Goal: Information Seeking & Learning: Check status

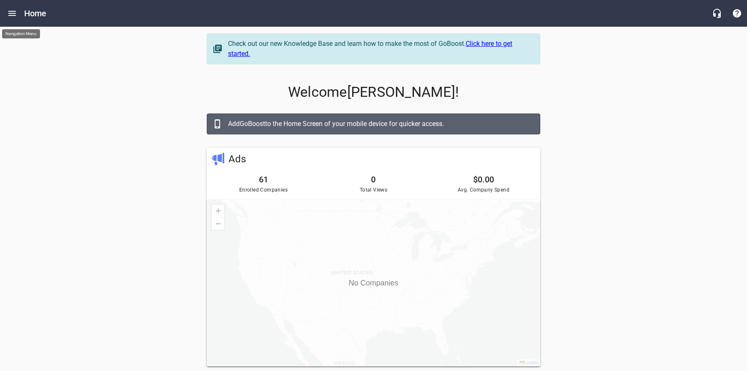
click at [15, 20] on button "Open drawer" at bounding box center [12, 13] width 20 height 20
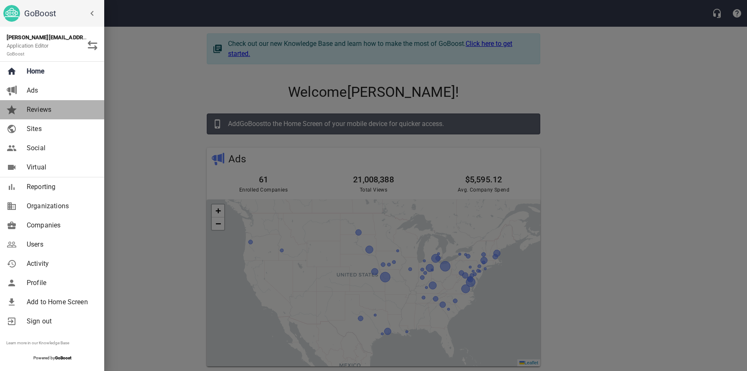
click at [43, 111] on span "Reviews" at bounding box center [61, 110] width 68 height 10
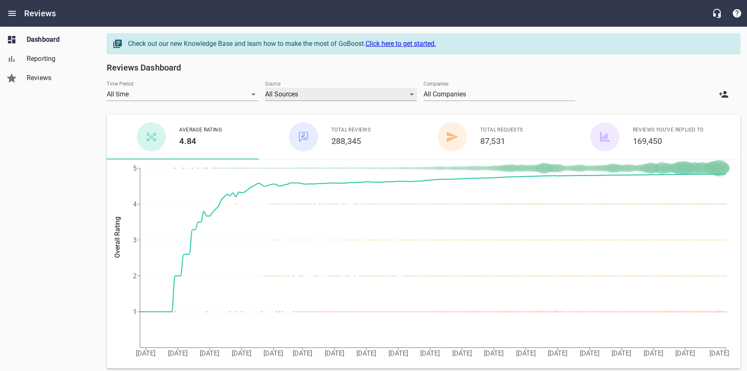
click at [302, 94] on div "All Sources" at bounding box center [341, 94] width 152 height 13
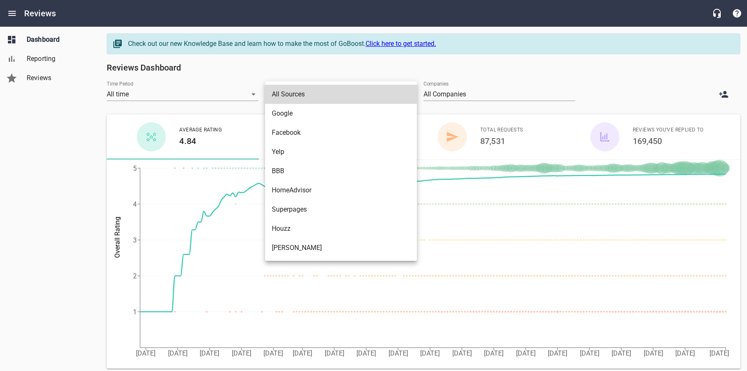
click at [293, 114] on li "Google" at bounding box center [341, 113] width 152 height 19
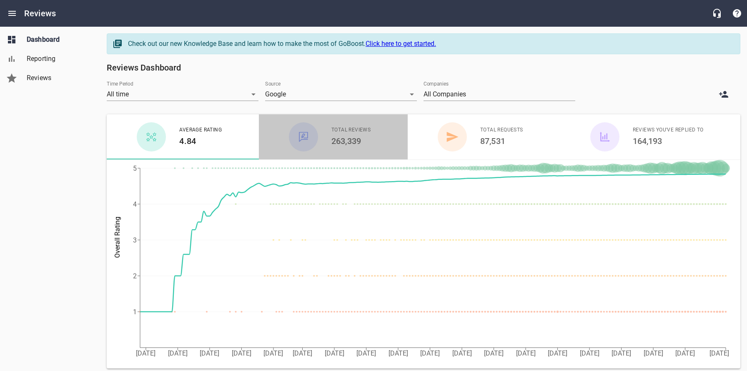
click at [359, 141] on h6 "263,339" at bounding box center [351, 140] width 39 height 13
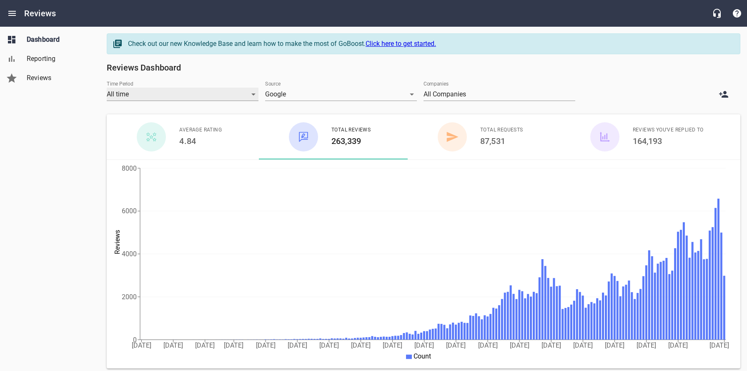
click at [213, 98] on div "All time" at bounding box center [183, 94] width 152 height 13
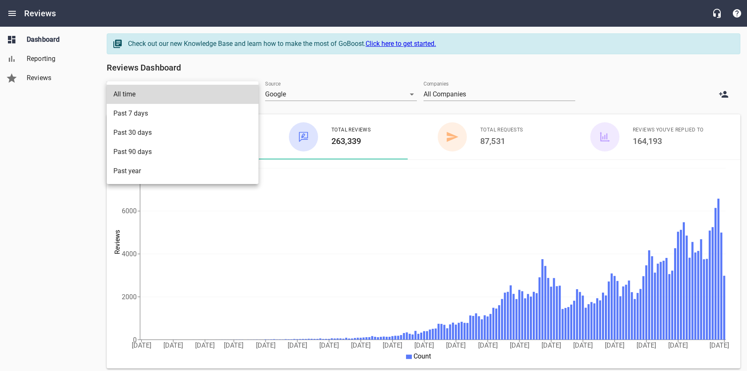
click at [205, 134] on li "Past 30 days" at bounding box center [183, 132] width 152 height 19
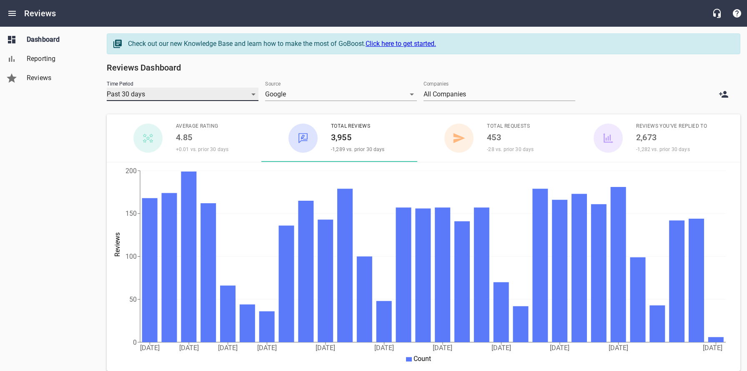
click at [219, 97] on div "Past 30 days" at bounding box center [183, 94] width 152 height 13
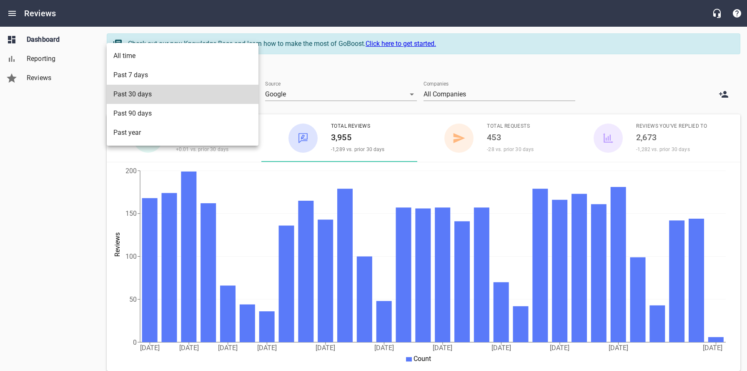
click at [27, 270] on div at bounding box center [373, 185] width 747 height 371
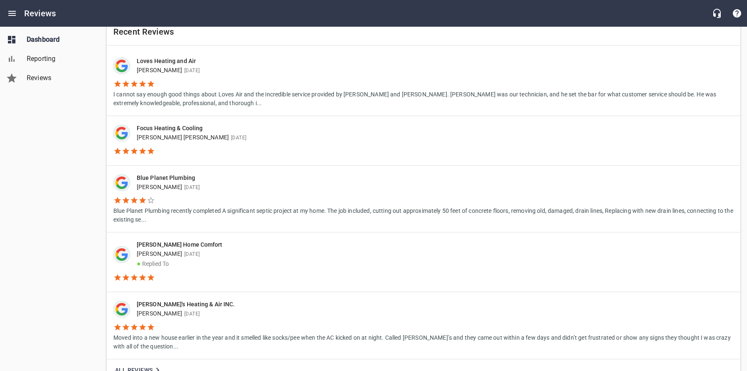
scroll to position [502, 0]
